Goal: Contribute content: Contribute content

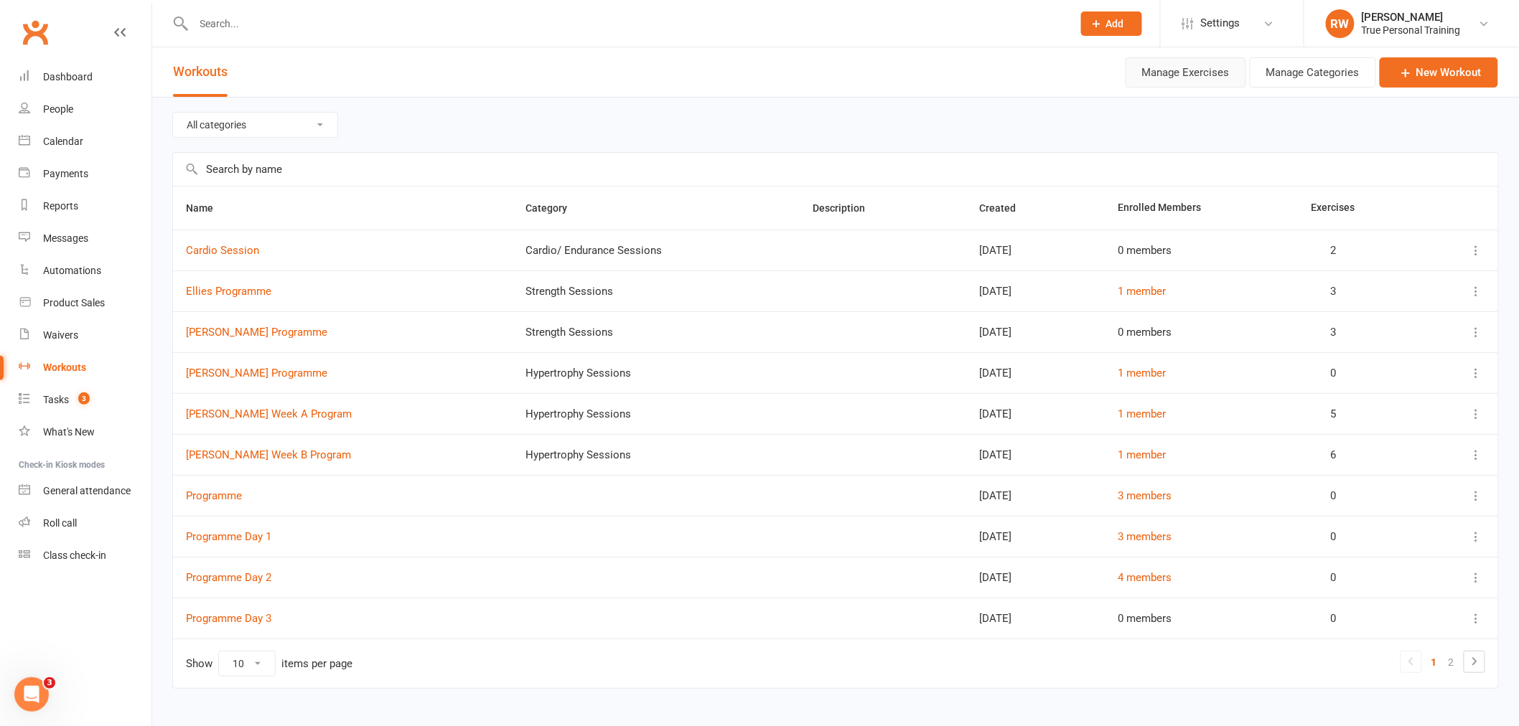
click at [1212, 70] on button "Manage Exercises" at bounding box center [1186, 72] width 121 height 30
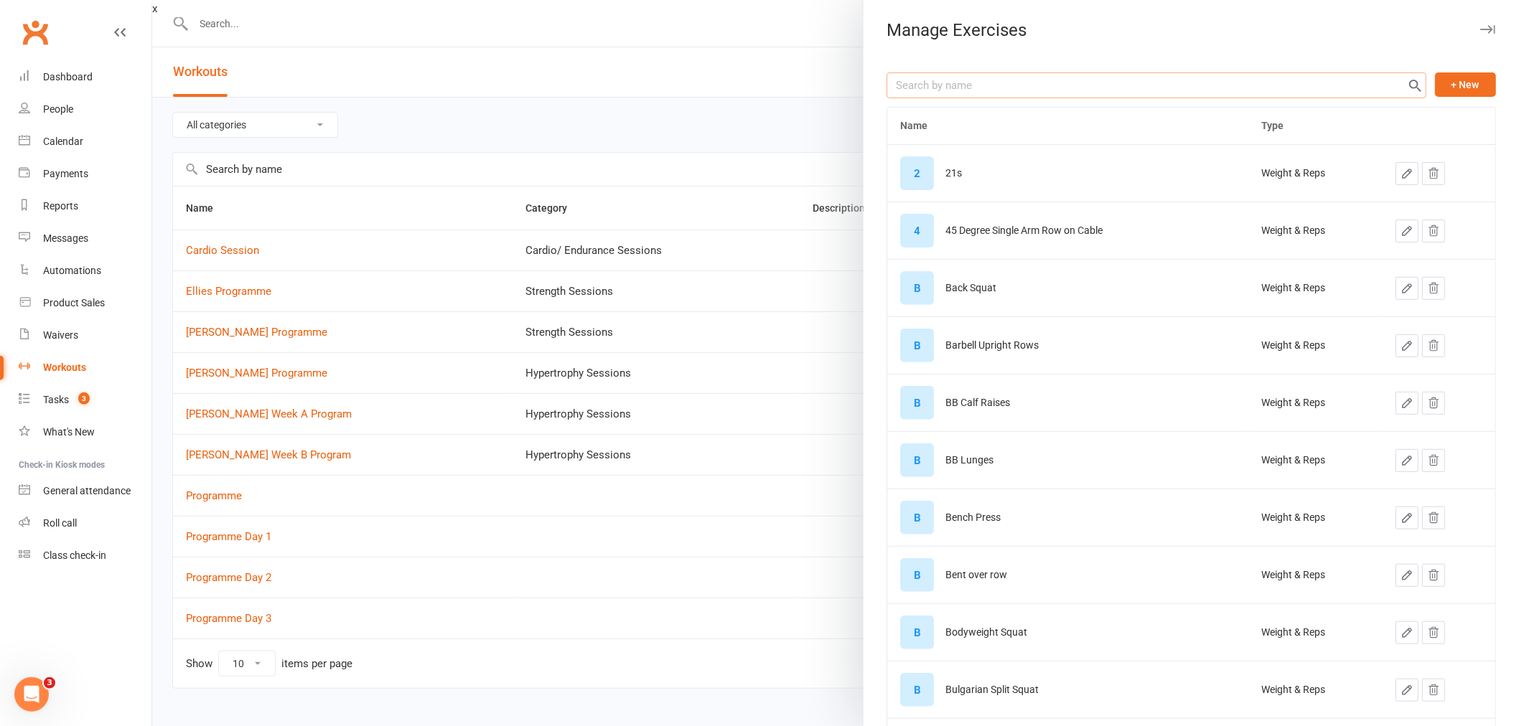
click at [1016, 85] on input "text" at bounding box center [1156, 85] width 540 height 26
click at [1435, 85] on button "+ New" at bounding box center [1465, 84] width 61 height 24
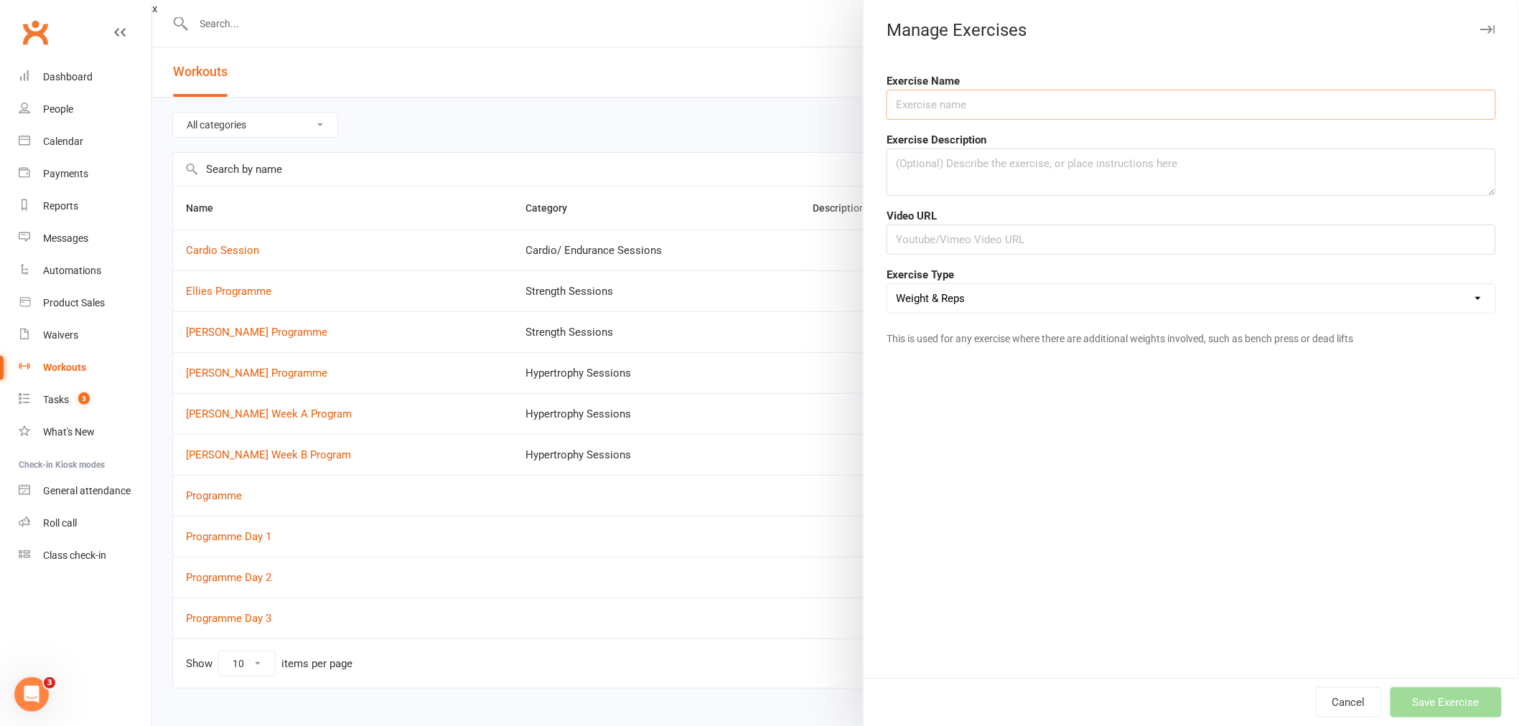
click at [1127, 110] on input "text" at bounding box center [1190, 105] width 609 height 30
type input "A"
type input "Assisted Chin Ups with Band"
click at [1461, 704] on button "Save Exercise" at bounding box center [1445, 703] width 111 height 30
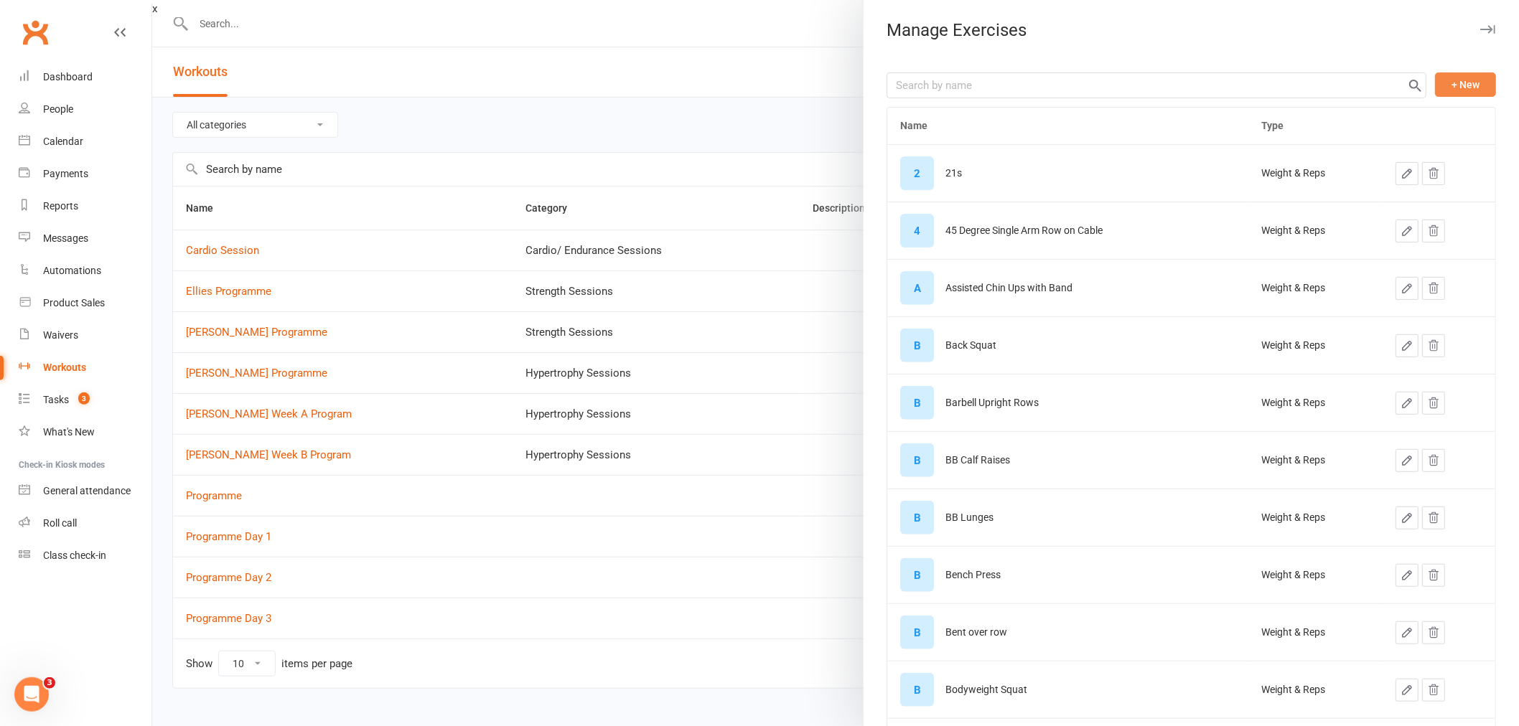
click at [1446, 88] on button "+ New" at bounding box center [1465, 84] width 61 height 24
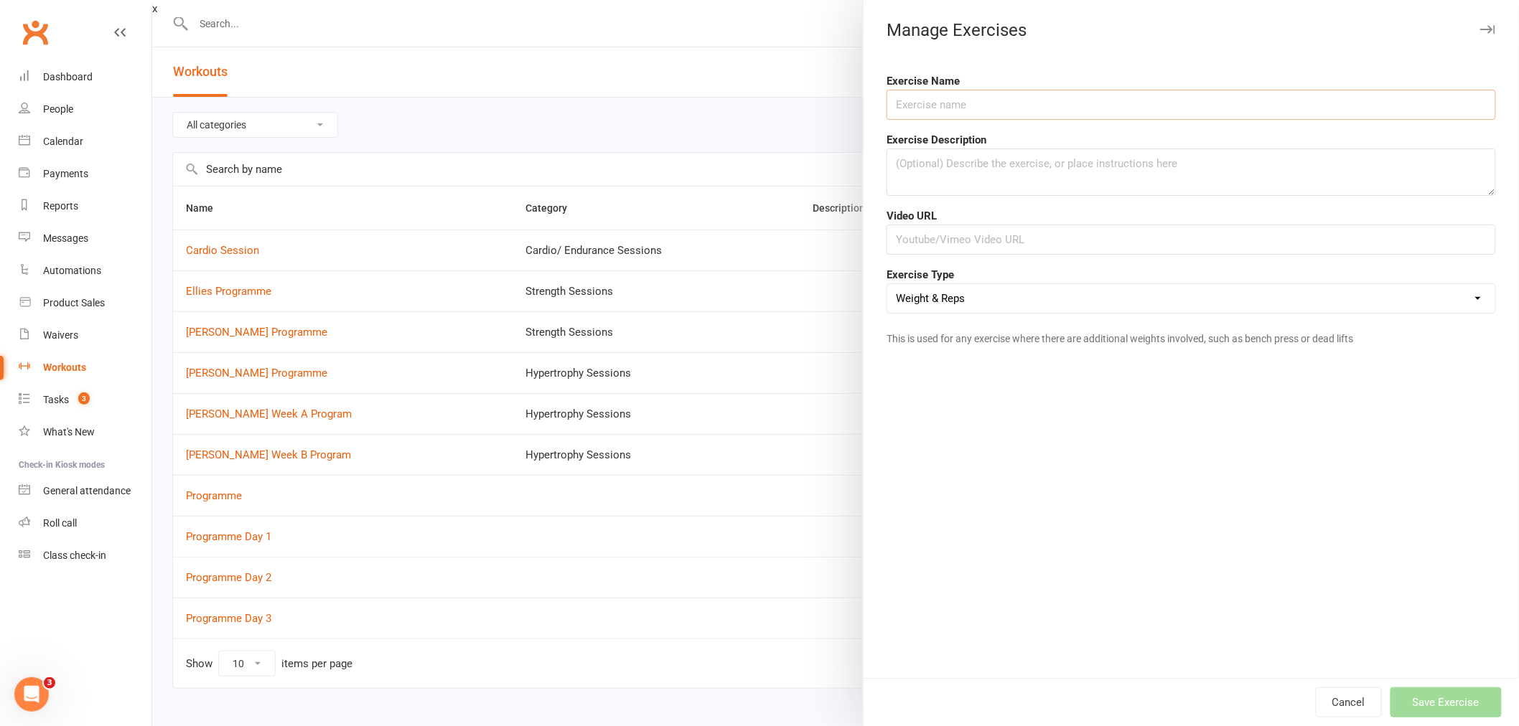
click at [967, 105] on input "text" at bounding box center [1190, 105] width 609 height 30
type input "Reverse Cable Bicep Curl For Triceps"
click at [1476, 702] on button "Save Exercise" at bounding box center [1445, 703] width 111 height 30
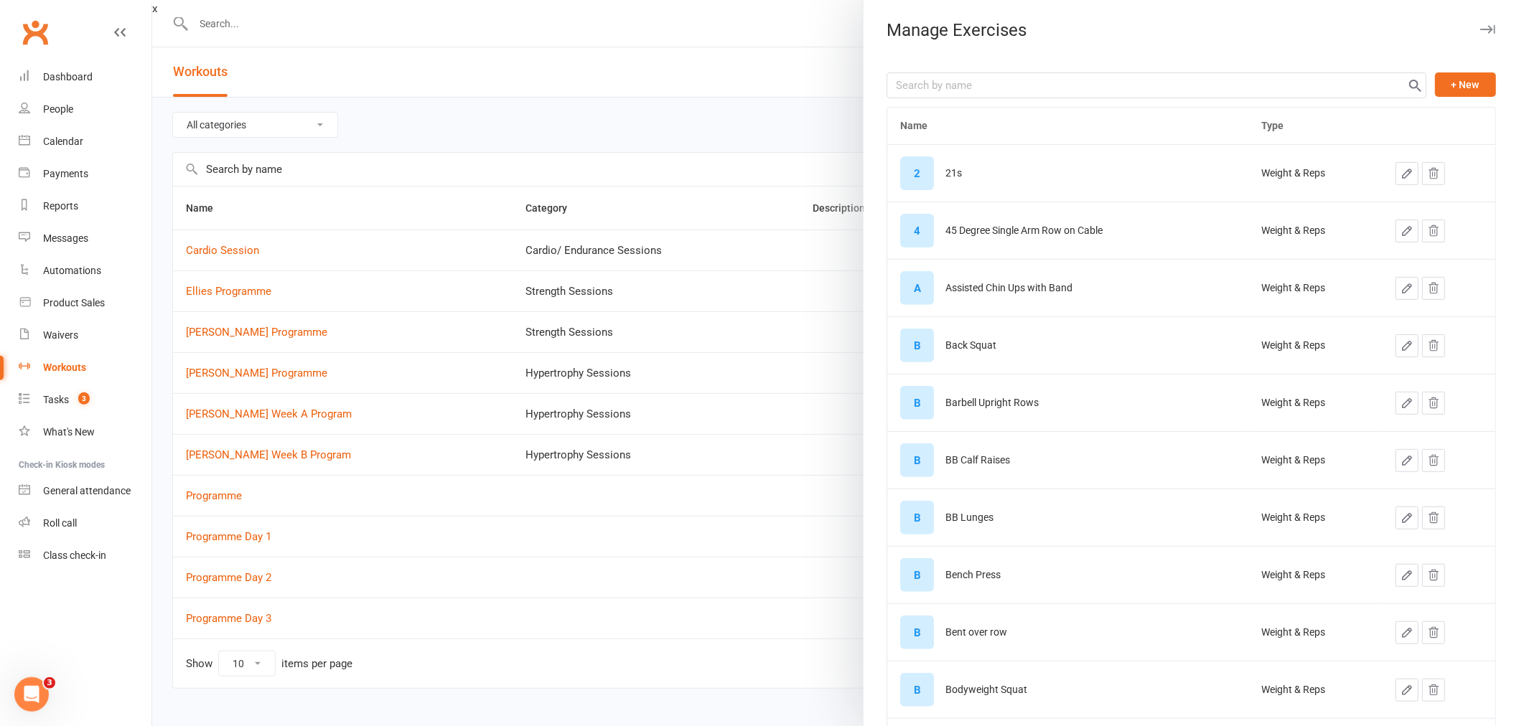
click at [427, 149] on div at bounding box center [835, 363] width 1367 height 726
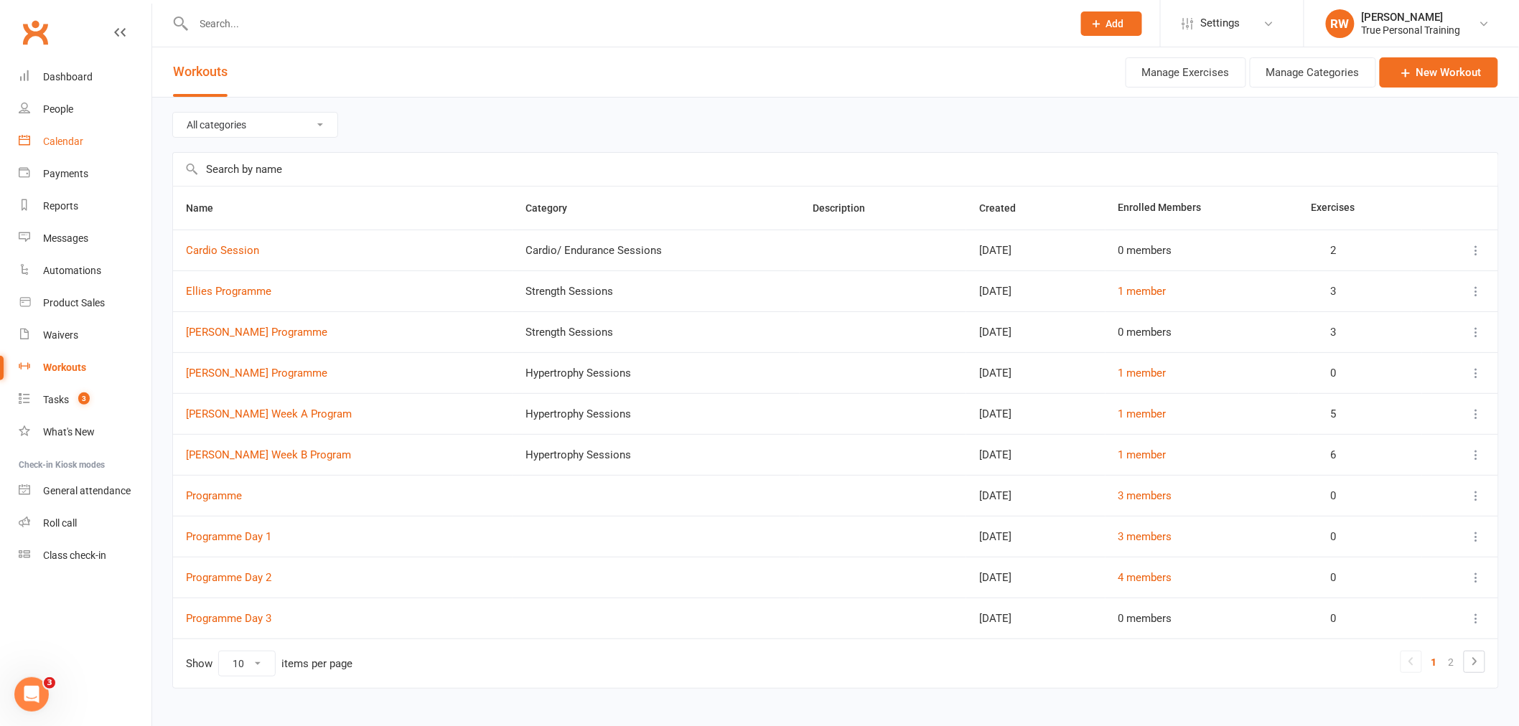
click at [66, 139] on div "Calendar" at bounding box center [63, 141] width 40 height 11
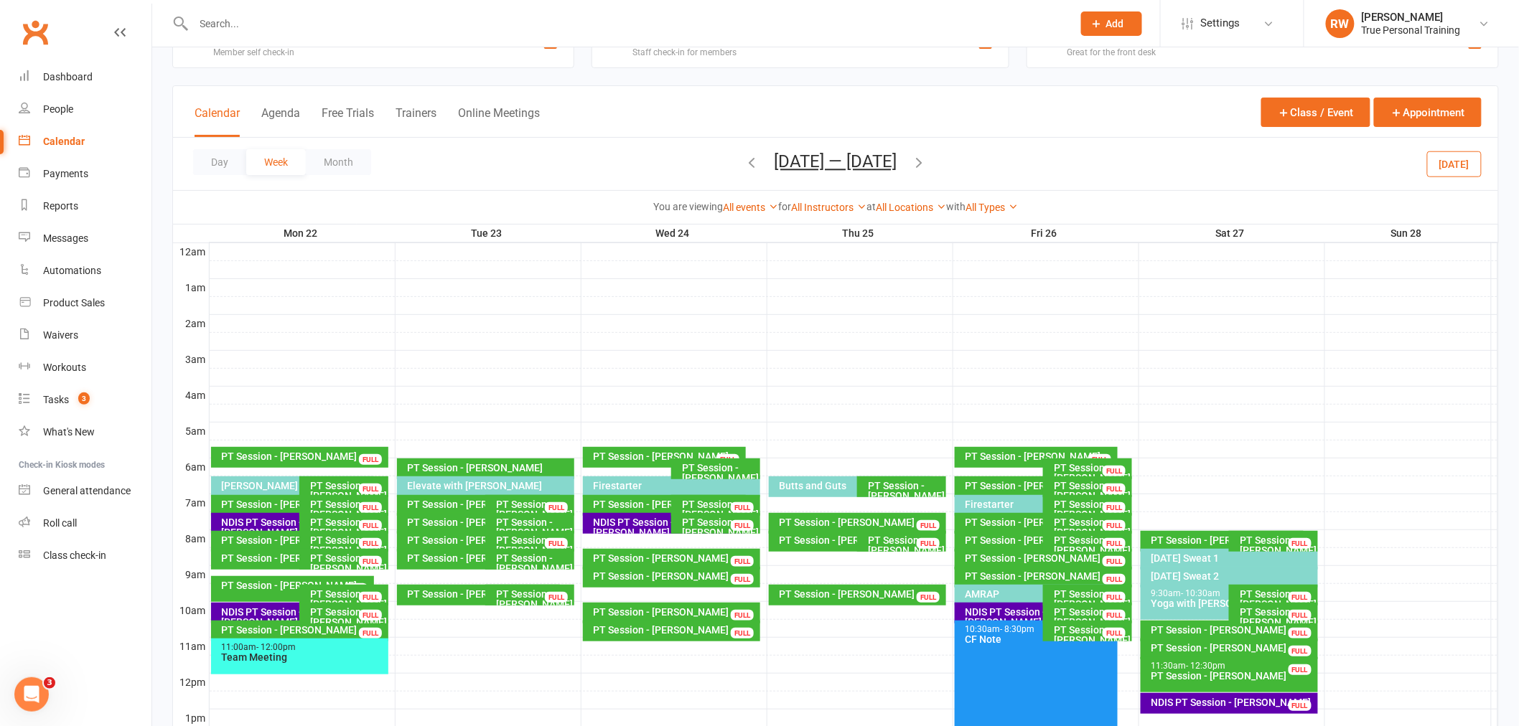
scroll to position [239, 0]
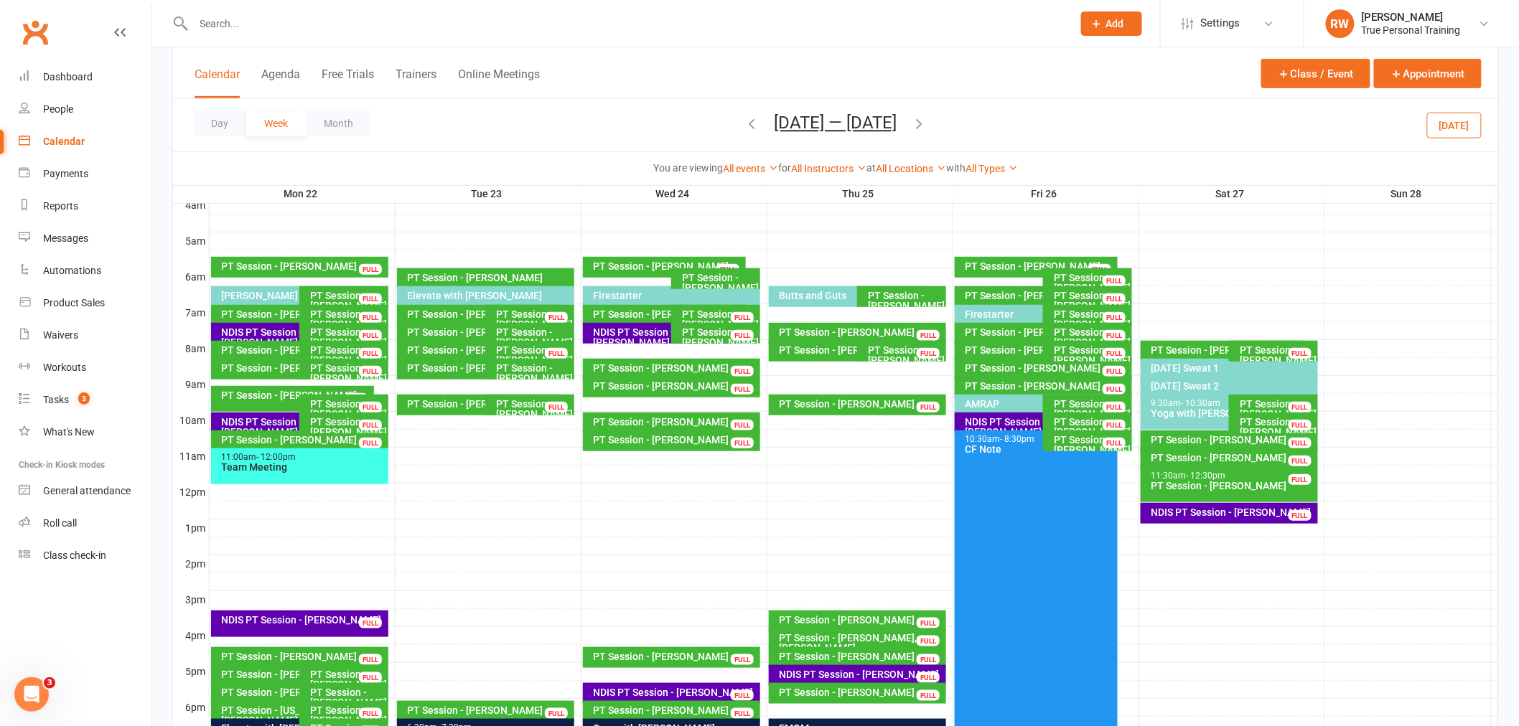
click at [749, 130] on icon "button" at bounding box center [752, 124] width 16 height 16
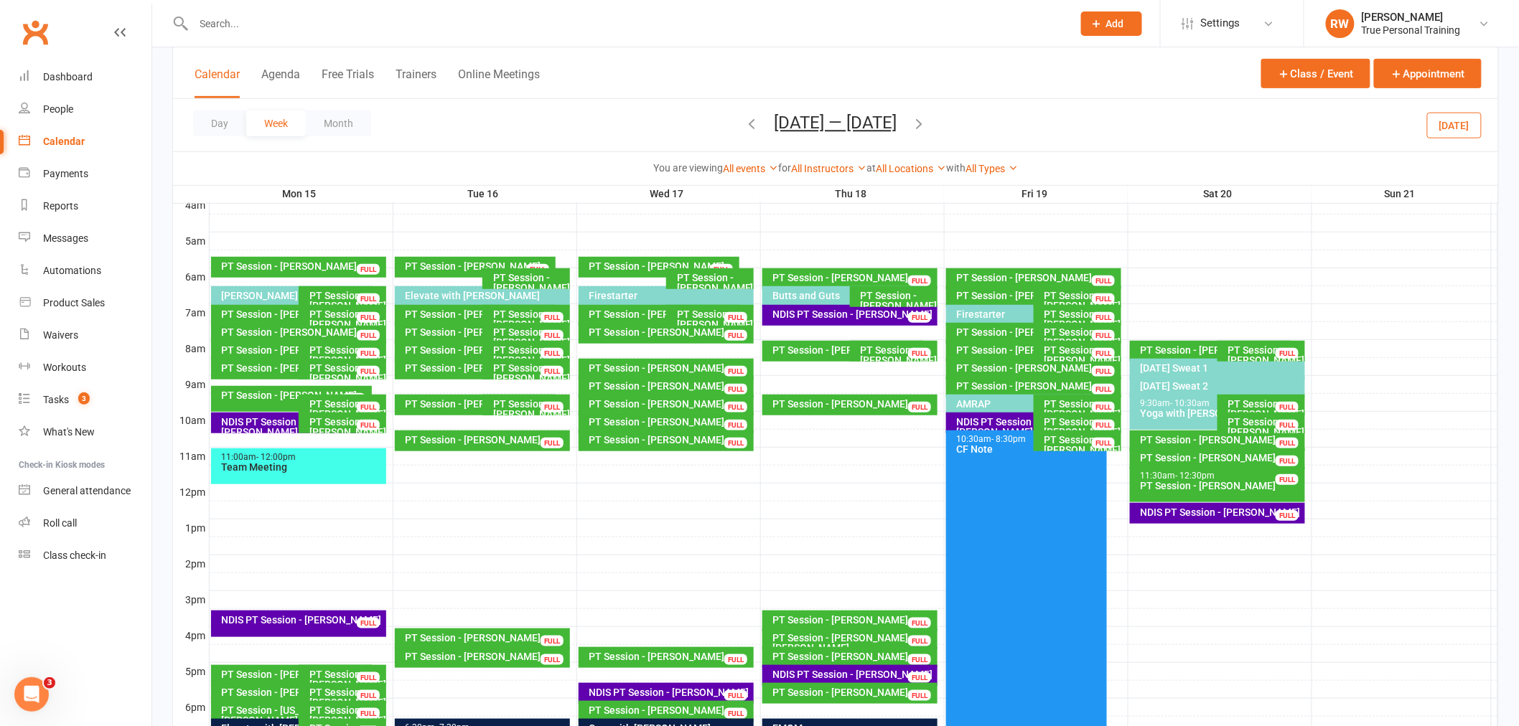
click at [816, 176] on div "All Instructors Ciara Fogarty Ryan Warwick Ellie Tanner Matt Hood" at bounding box center [828, 169] width 75 height 16
click at [816, 169] on link "All Instructors" at bounding box center [828, 168] width 75 height 11
click at [798, 214] on link "[PERSON_NAME]" at bounding box center [795, 224] width 142 height 29
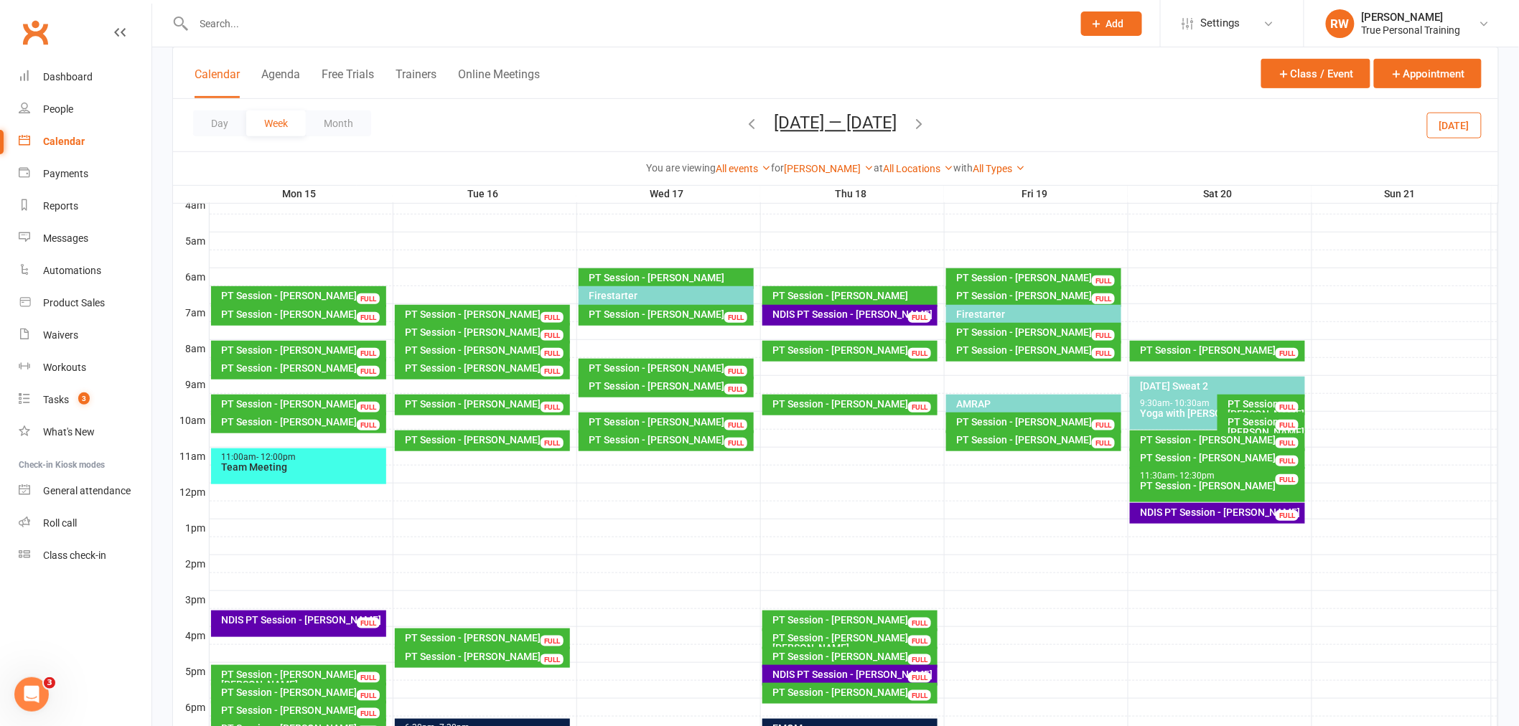
click at [714, 370] on div "PT Session - Jane Borthwick" at bounding box center [670, 368] width 163 height 10
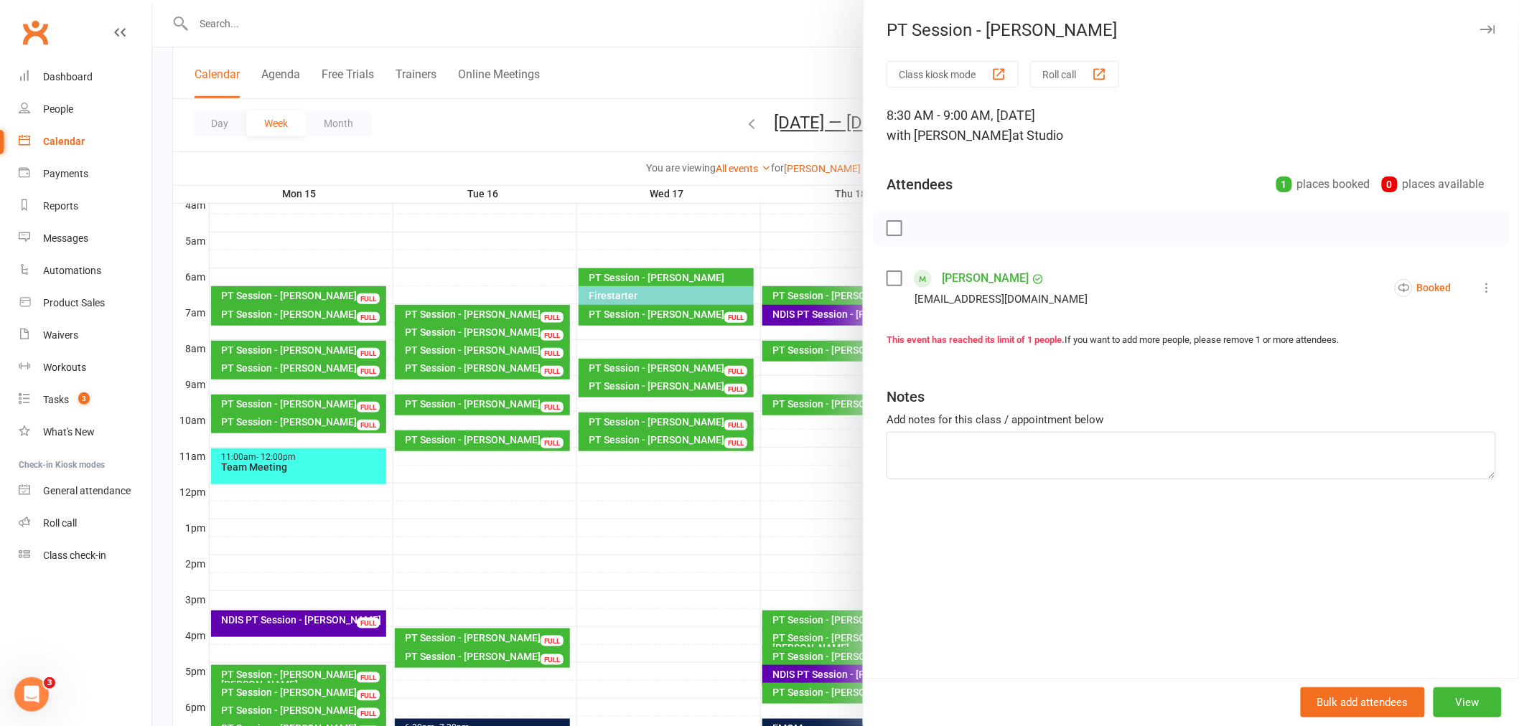
click at [1480, 25] on icon "button" at bounding box center [1487, 29] width 15 height 9
